Goal: Browse casually

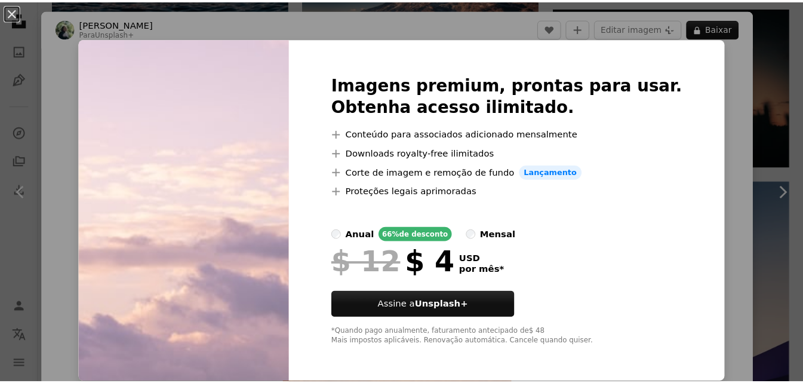
scroll to position [1791, 0]
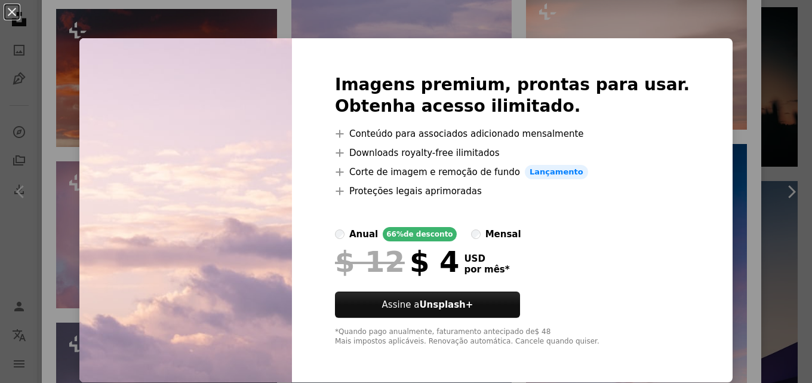
click at [688, 60] on div "Imagens premium, prontas para usar. Obtenha acesso ilimitado. A plus sign Conte…" at bounding box center [512, 210] width 441 height 344
click at [769, 56] on div "An X shape Imagens premium, prontas para usar. Obtenha acesso ilimitado. A plus…" at bounding box center [406, 191] width 812 height 383
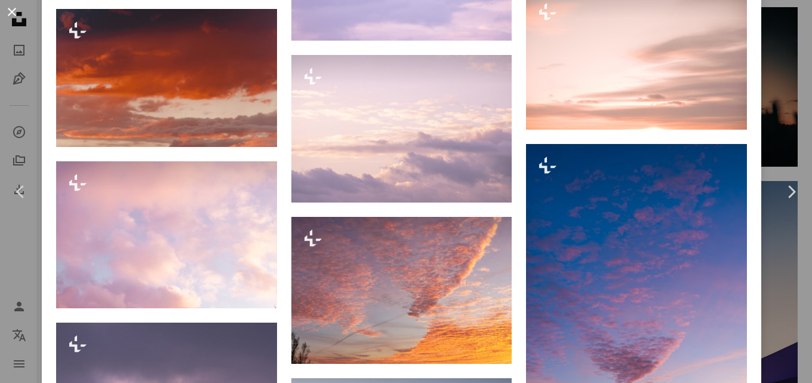
click at [5, 13] on button "An X shape" at bounding box center [12, 12] width 14 height 14
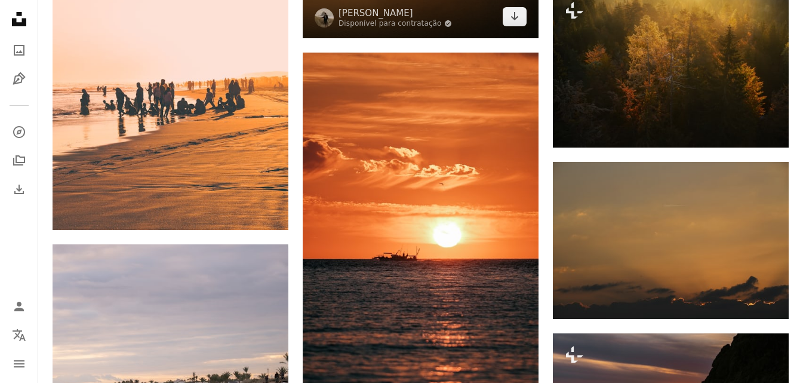
scroll to position [17608, 0]
